Goal: Information Seeking & Learning: Understand process/instructions

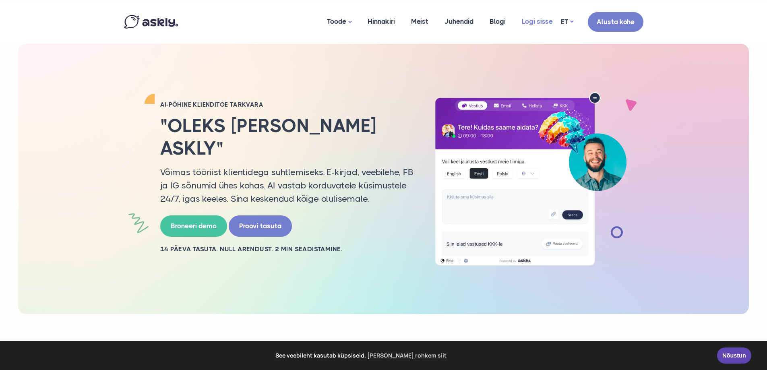
click at [537, 19] on link "Logi sisse" at bounding box center [537, 21] width 47 height 39
click at [545, 22] on link "Logi sisse" at bounding box center [537, 21] width 47 height 39
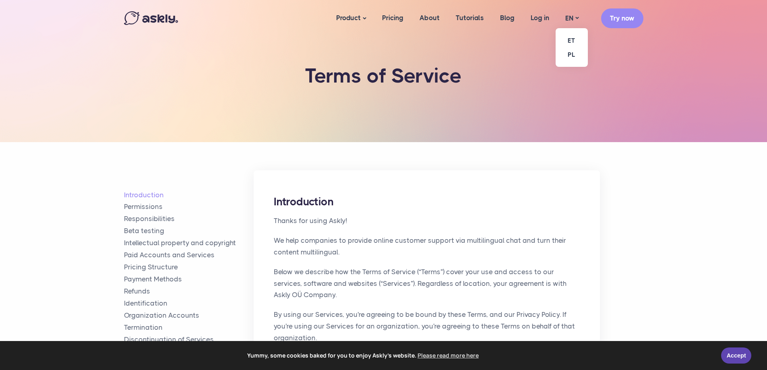
click at [579, 28] on ul "ET PL" at bounding box center [572, 47] width 32 height 39
click at [579, 37] on link "ET" at bounding box center [572, 40] width 32 height 14
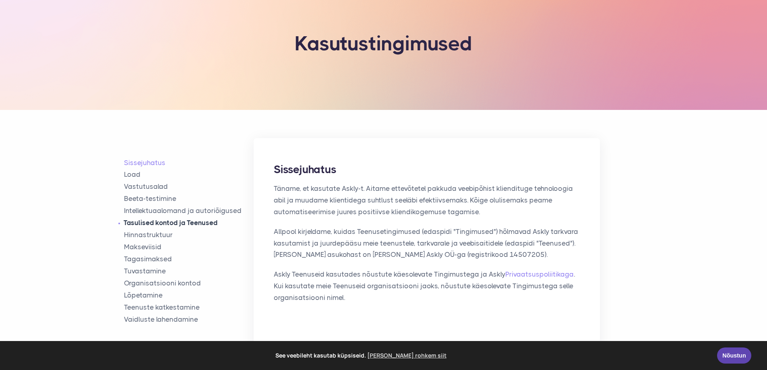
scroll to position [81, 0]
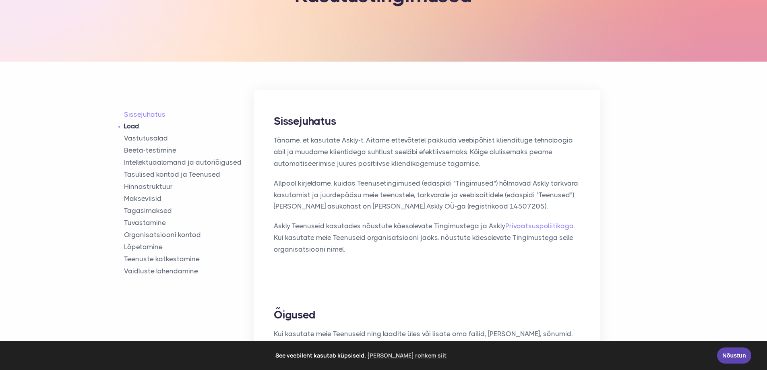
click at [141, 129] on link "Load" at bounding box center [189, 126] width 130 height 9
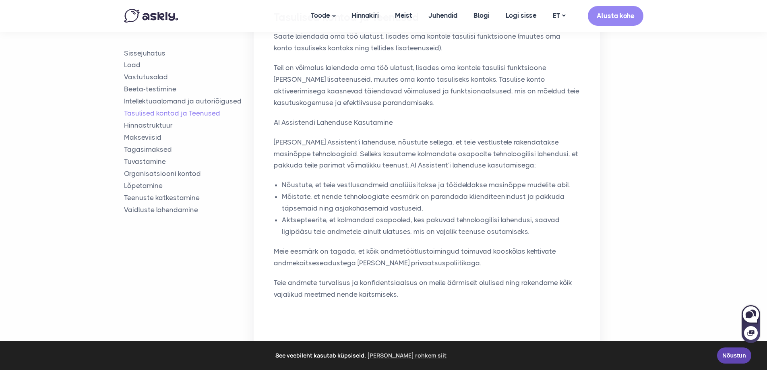
scroll to position [1443, 0]
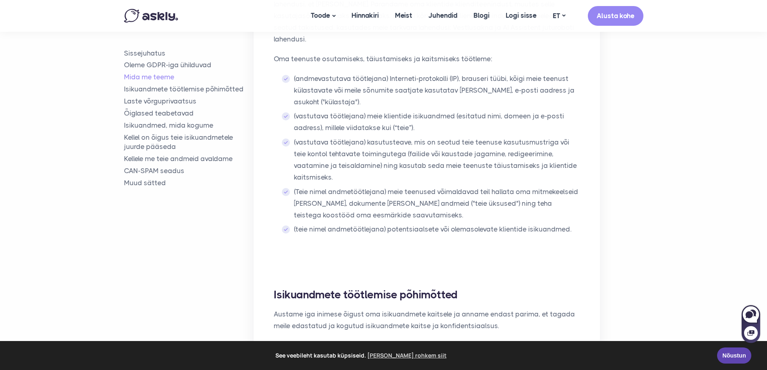
scroll to position [806, 0]
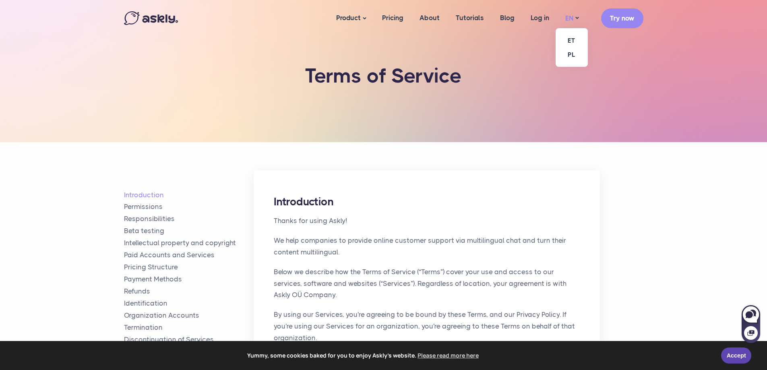
click at [565, 15] on link "EN" at bounding box center [572, 18] width 29 height 12
click at [566, 36] on link "ET" at bounding box center [572, 40] width 32 height 14
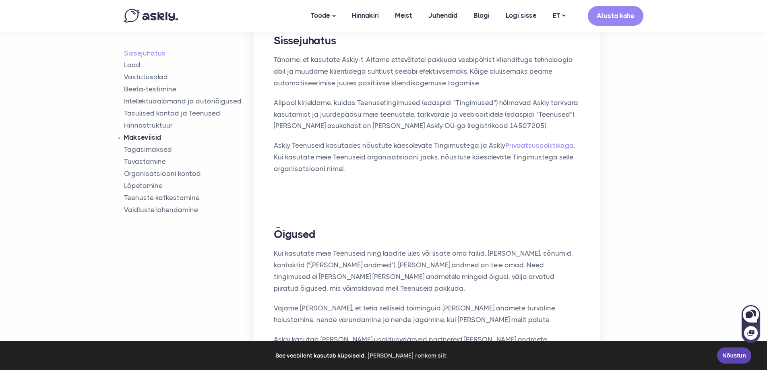
click at [155, 135] on link "Makseviisid" at bounding box center [189, 137] width 130 height 9
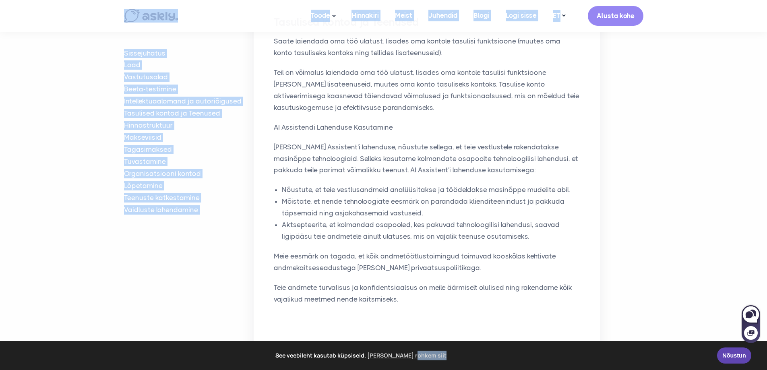
scroll to position [1468, 0]
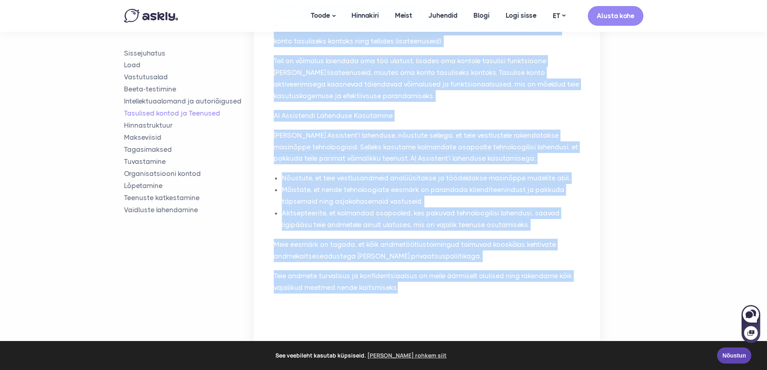
drag, startPoint x: 272, startPoint y: 107, endPoint x: 500, endPoint y: 230, distance: 258.8
click at [500, 230] on div "Tasulised kontod ja Teenused Saate laiendada oma töö ulatust, lisades oma konto…" at bounding box center [427, 152] width 346 height 338
copy div "Loremipsu dolors am Consecte Adipi elitseddo eiu tem incidid, utlabor etd magna…"
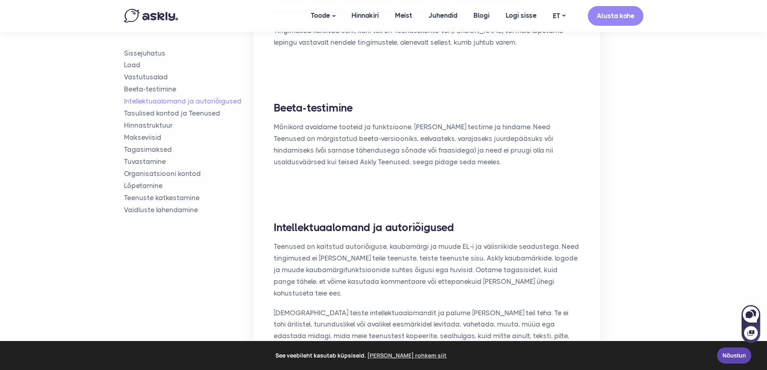
scroll to position [1105, 0]
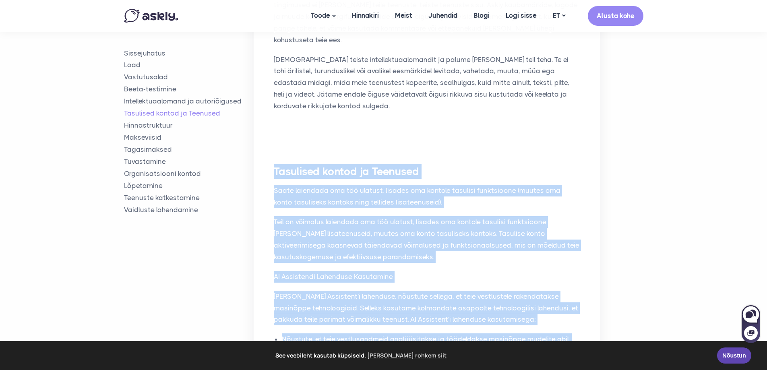
copy div "Loremipsu dolors am Consecte Adipi elitseddo eiu tem incidid, utlabor etd magna…"
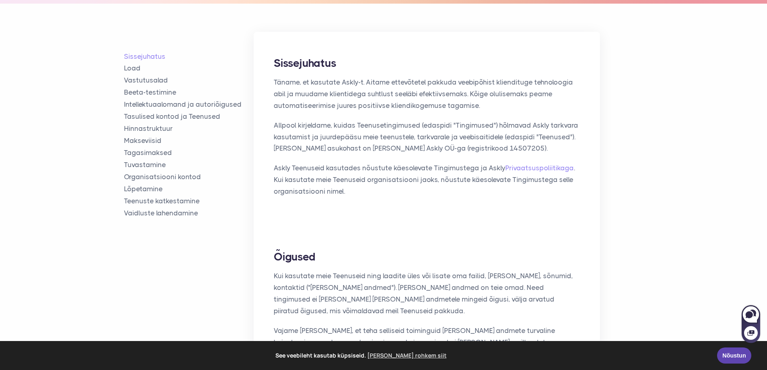
scroll to position [98, 0]
